Goal: Entertainment & Leisure: Consume media (video, audio)

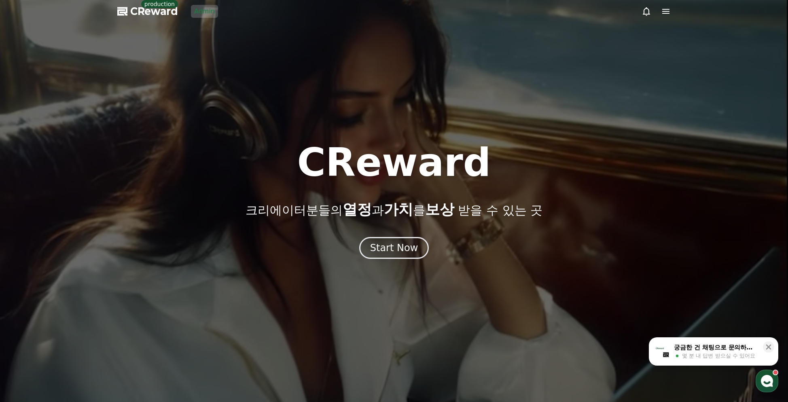
drag, startPoint x: 661, startPoint y: 100, endPoint x: 644, endPoint y: 74, distance: 30.8
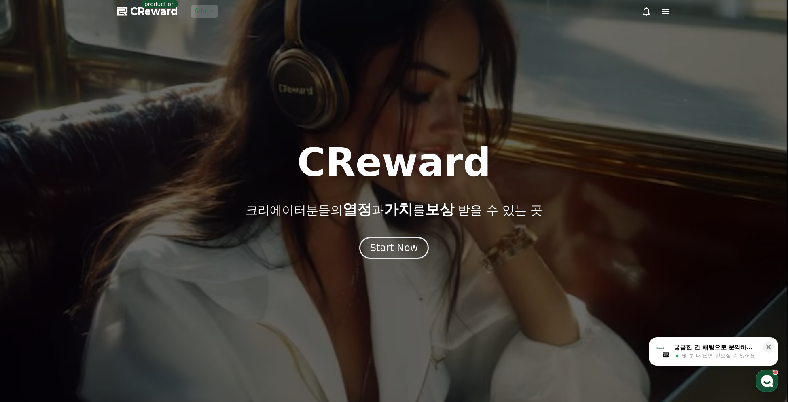
click at [660, 100] on div at bounding box center [394, 201] width 788 height 402
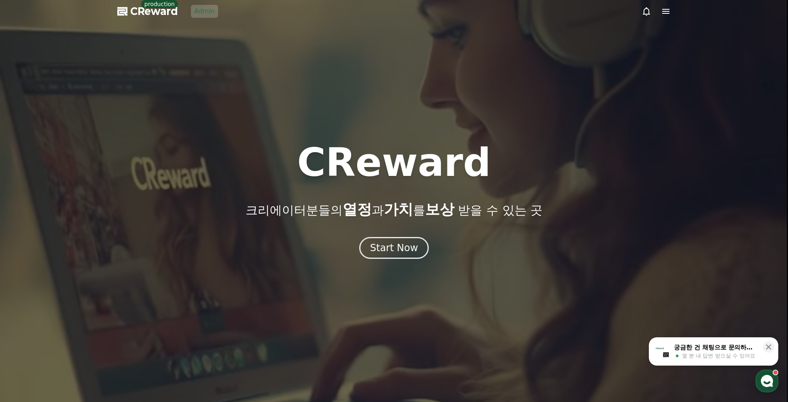
click at [193, 3] on div at bounding box center [394, 201] width 788 height 402
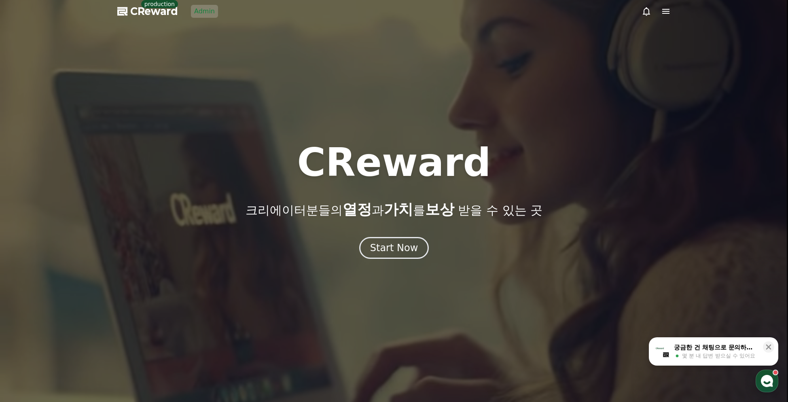
click at [196, 9] on link "Admin" at bounding box center [204, 11] width 27 height 13
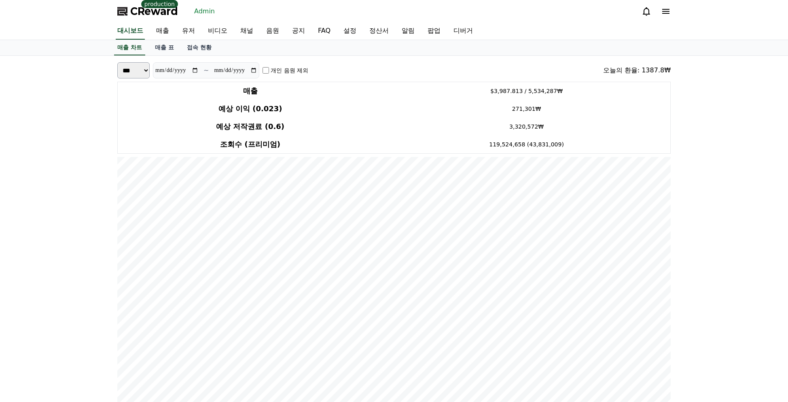
click at [152, 8] on span "CReward" at bounding box center [154, 11] width 48 height 13
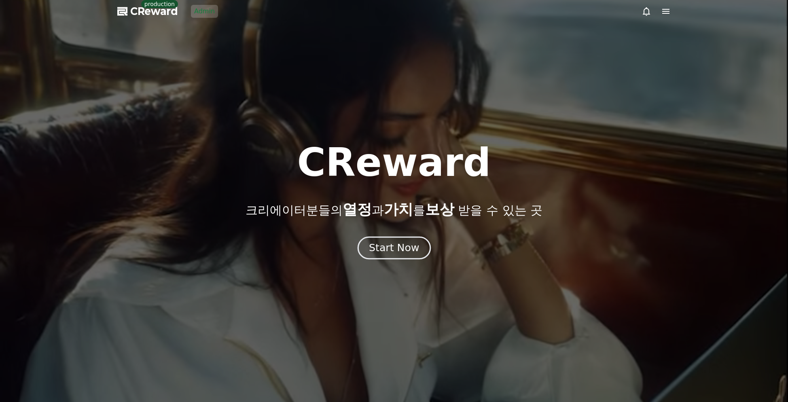
click at [422, 254] on button "Start Now" at bounding box center [393, 248] width 73 height 23
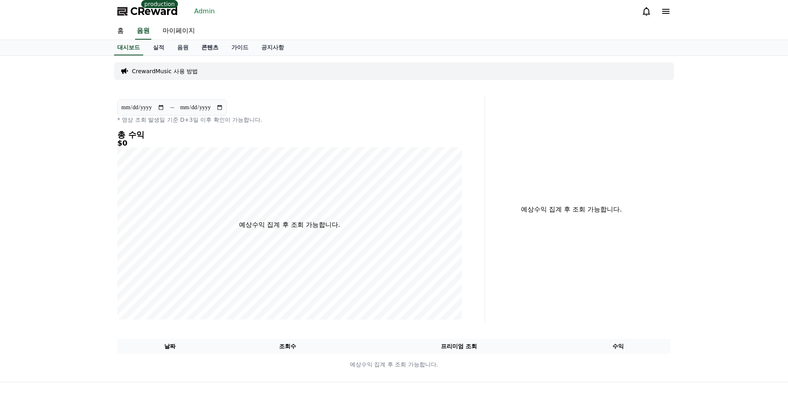
click at [203, 41] on link "콘텐츠" at bounding box center [210, 47] width 30 height 15
